Goal: Find specific page/section: Find specific page/section

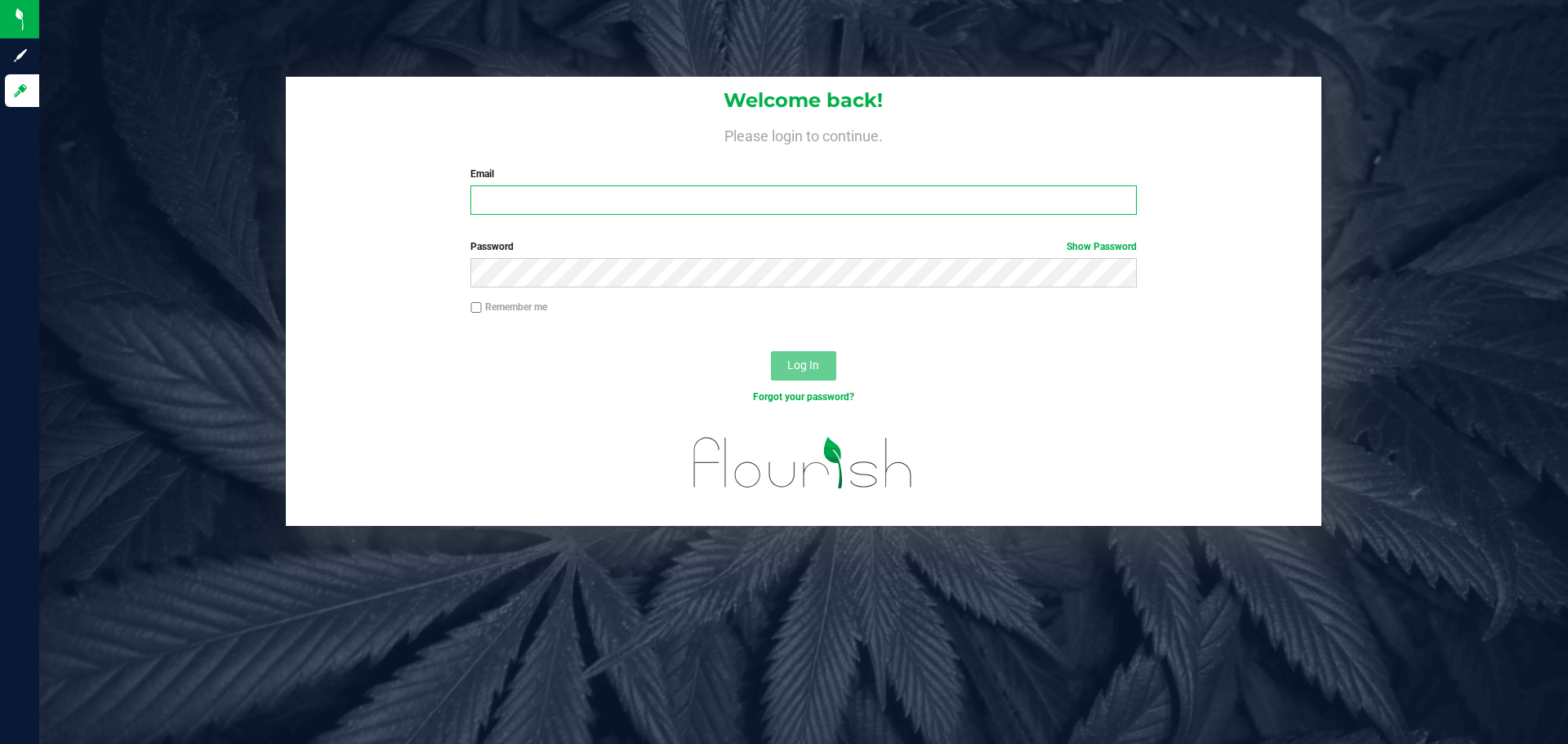
click at [605, 199] on input "Email" at bounding box center [803, 200] width 666 height 29
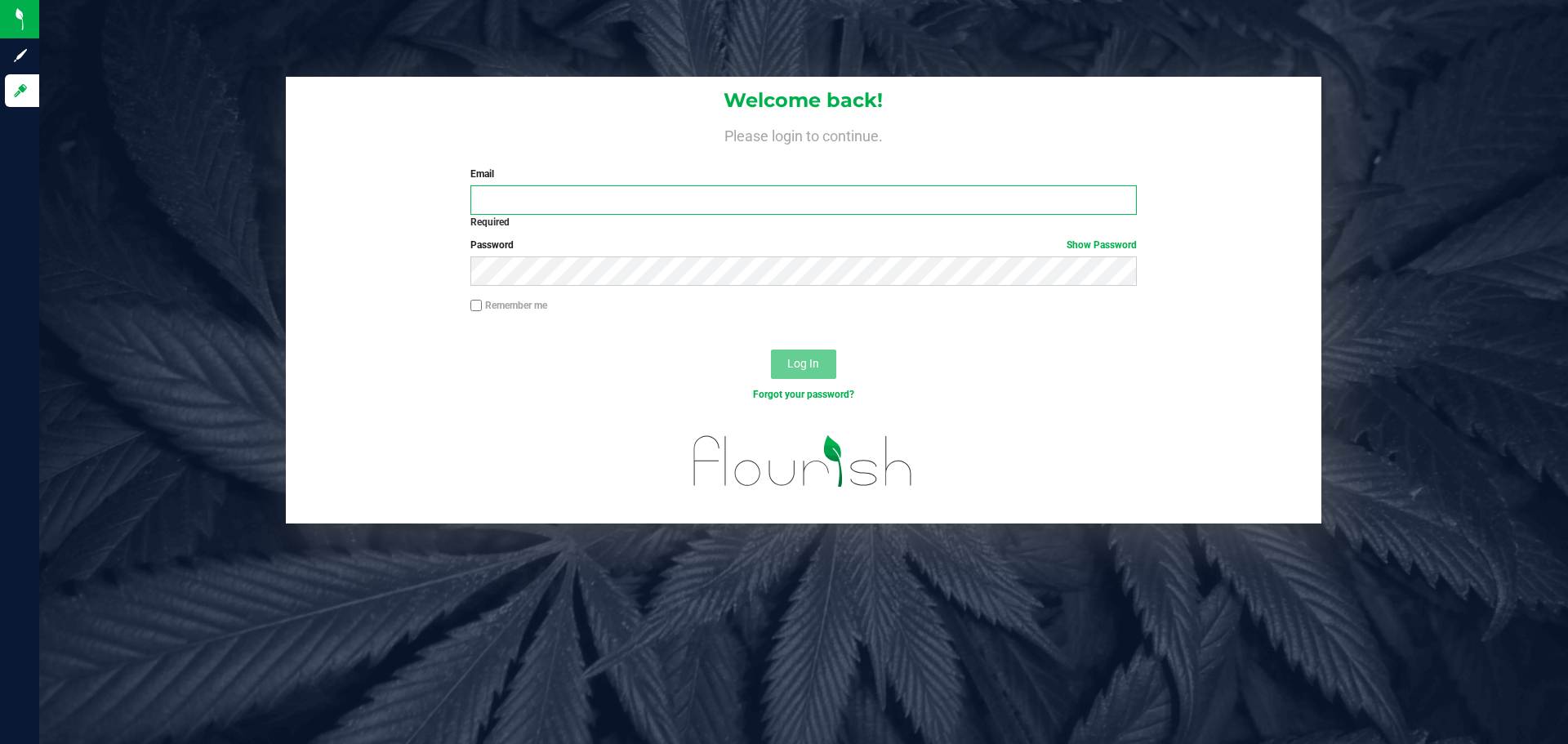
type input "[EMAIL_ADDRESS][DOMAIN_NAME]"
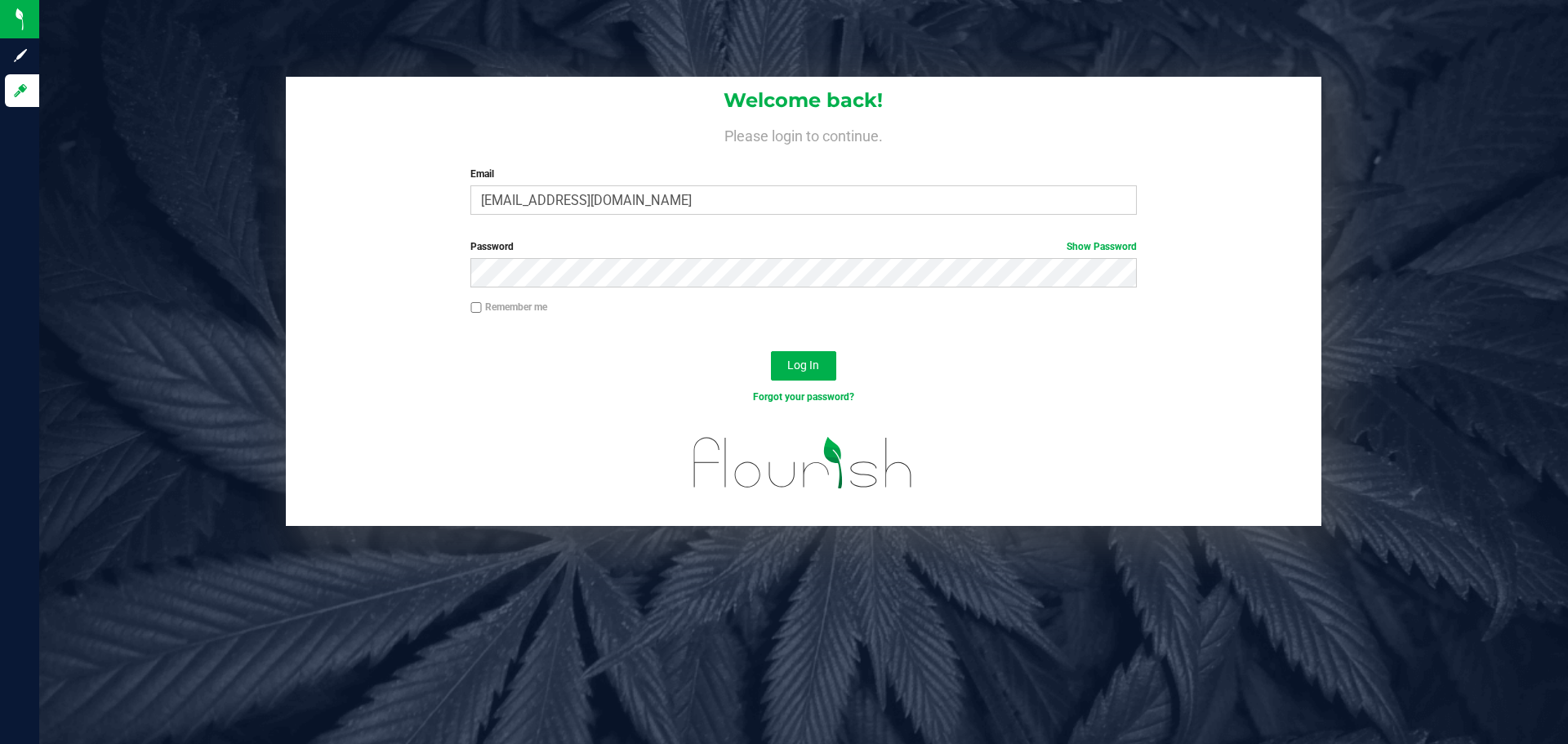
click at [768, 373] on div "Log In" at bounding box center [803, 371] width 1036 height 55
click at [801, 366] on span "Log In" at bounding box center [803, 365] width 32 height 13
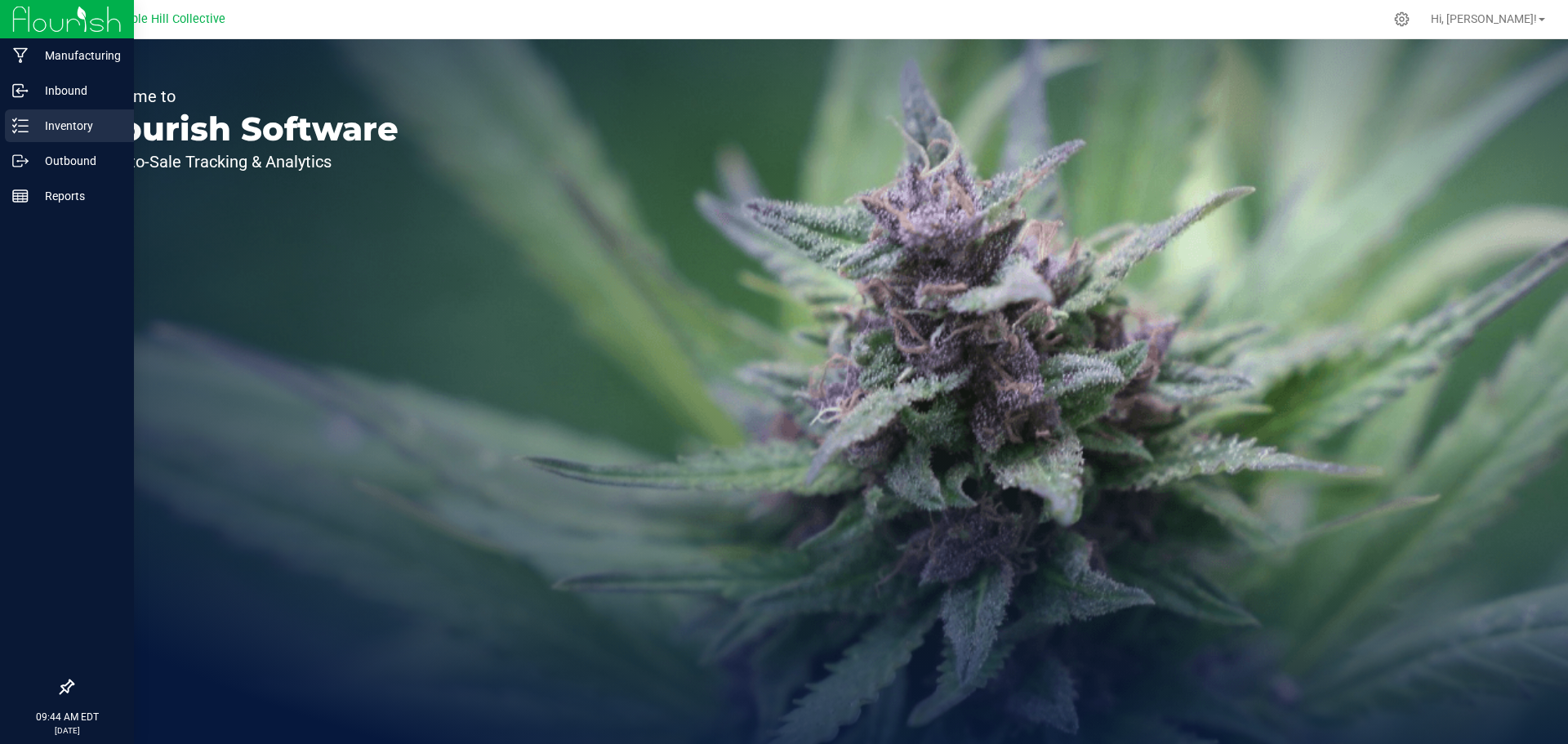
click at [35, 126] on p "Inventory" at bounding box center [77, 126] width 98 height 20
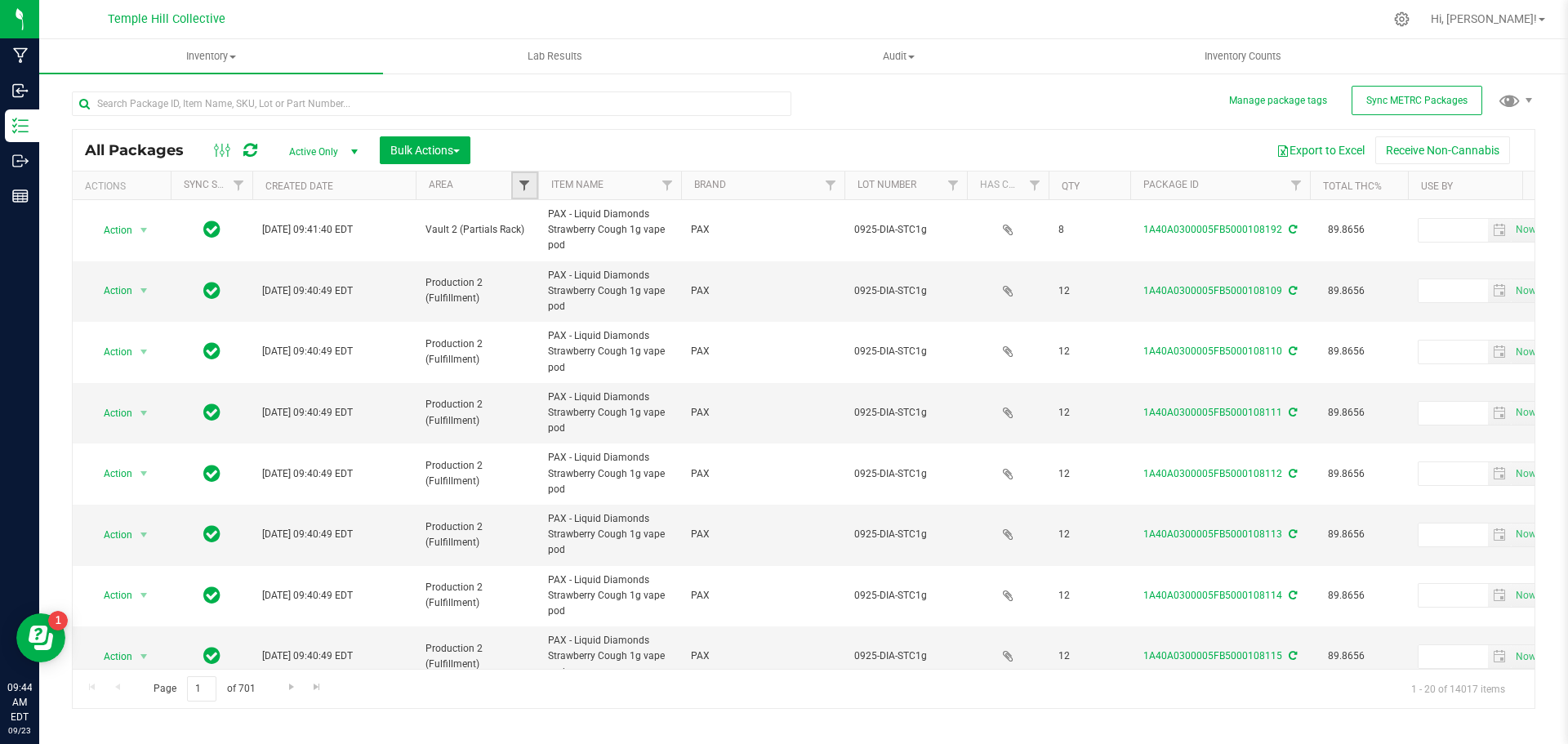
click at [526, 188] on span "Filter" at bounding box center [524, 185] width 13 height 13
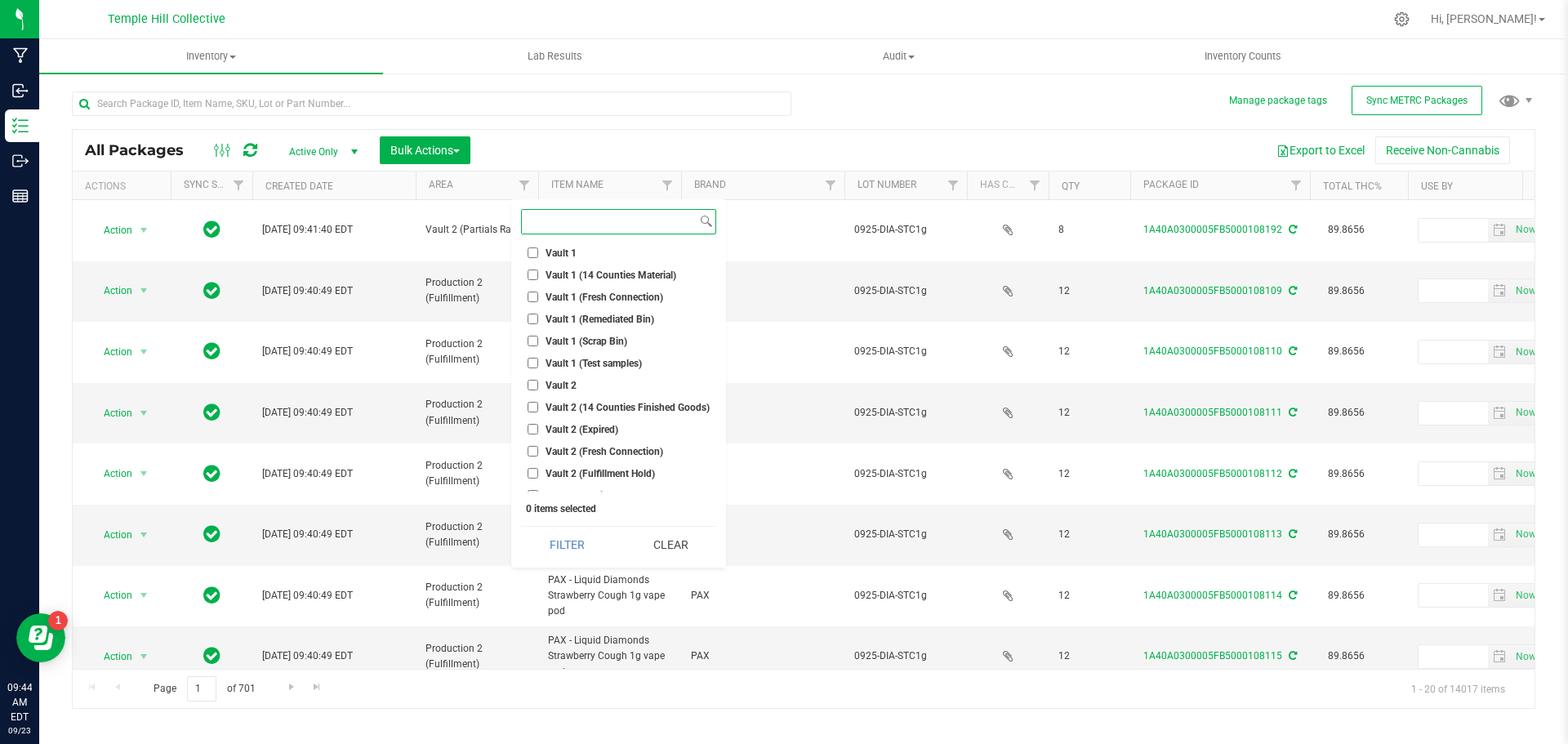
scroll to position [490, 0]
click at [558, 378] on span "Vault 2" at bounding box center [561, 383] width 31 height 10
click at [539, 378] on input "Vault 2" at bounding box center [532, 383] width 10 height 10
checkbox input "true"
click at [569, 551] on button "Filter" at bounding box center [567, 545] width 92 height 36
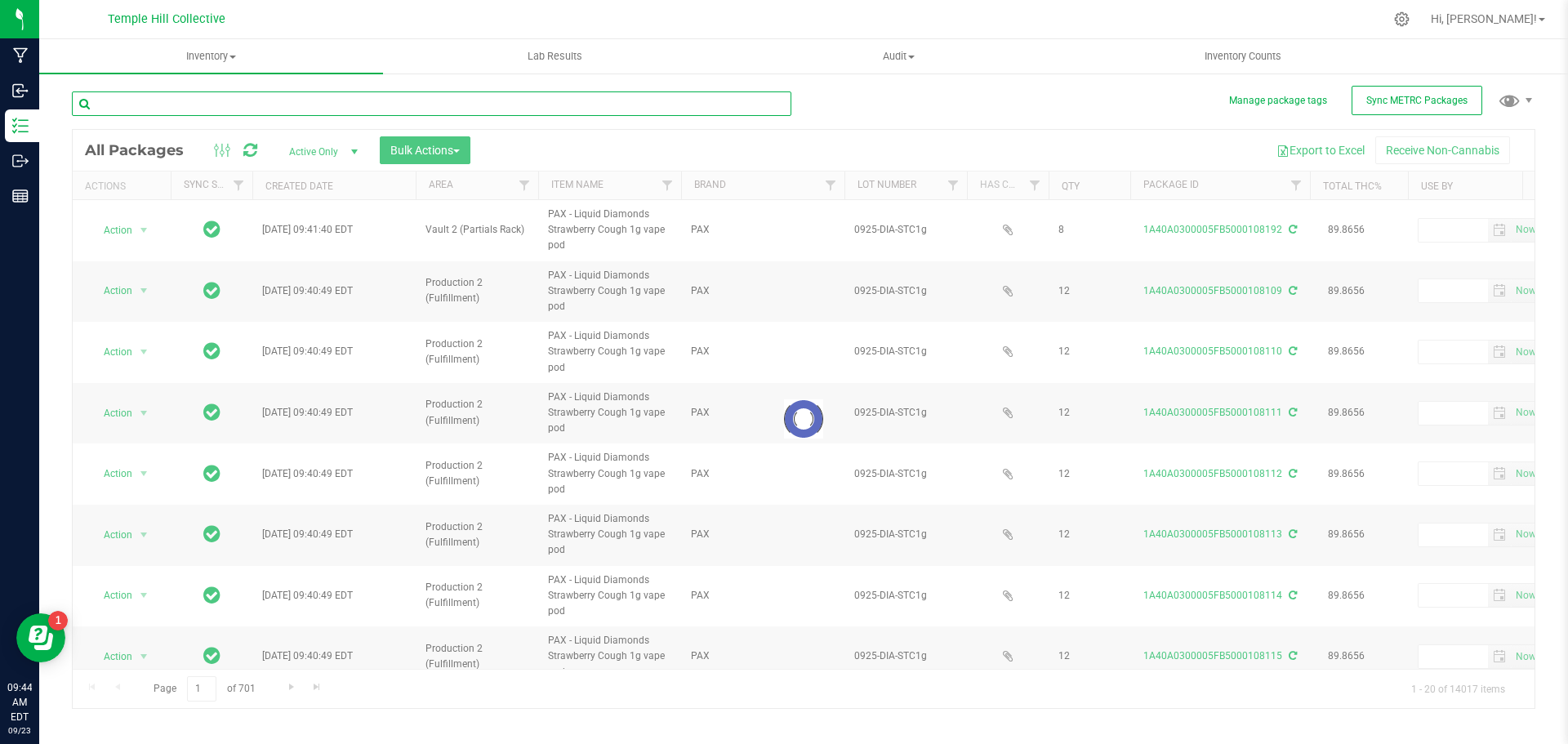
click at [381, 107] on input "text" at bounding box center [431, 104] width 719 height 24
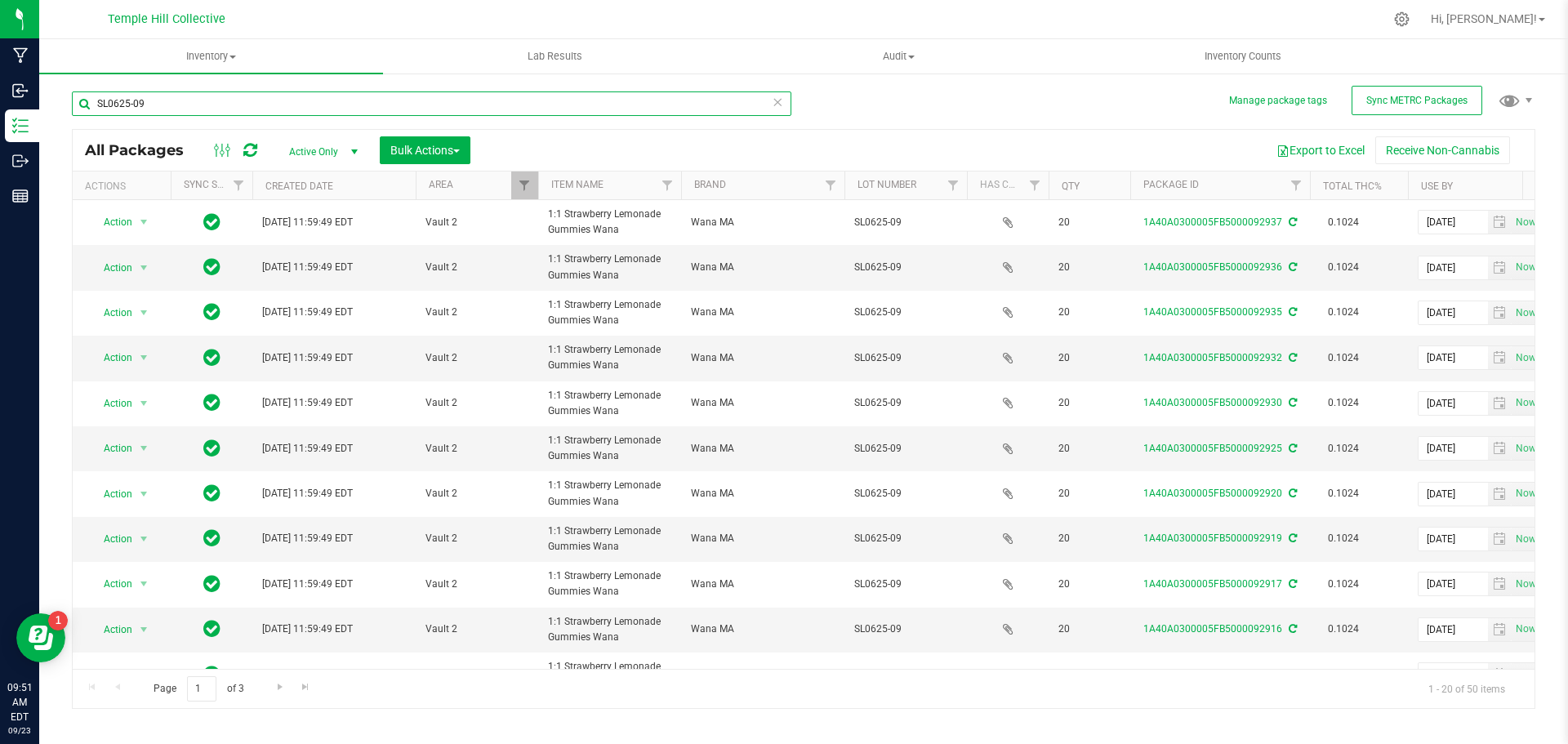
type input "SL0625-09"
